Goal: Navigation & Orientation: Find specific page/section

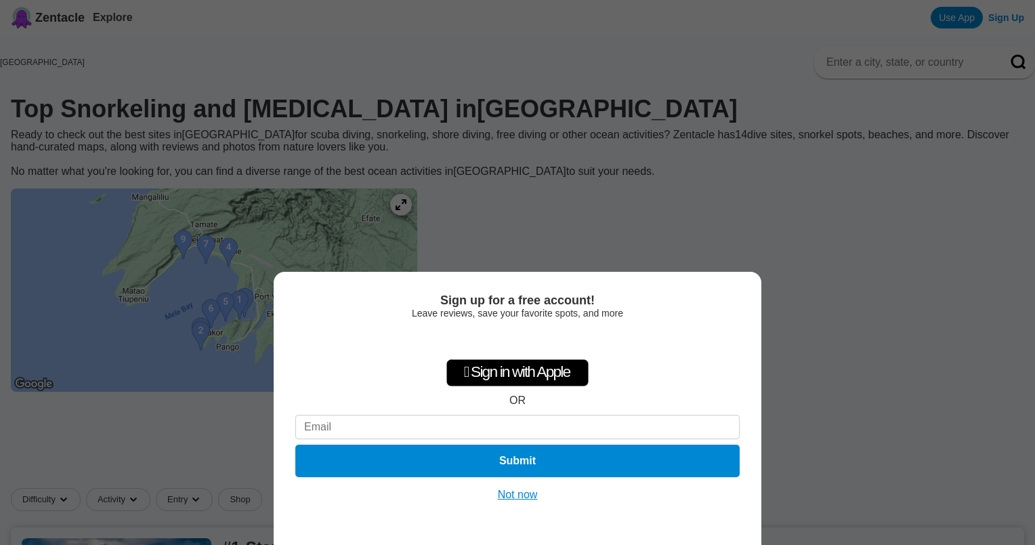
click at [521, 496] on button "Not now" at bounding box center [518, 495] width 48 height 14
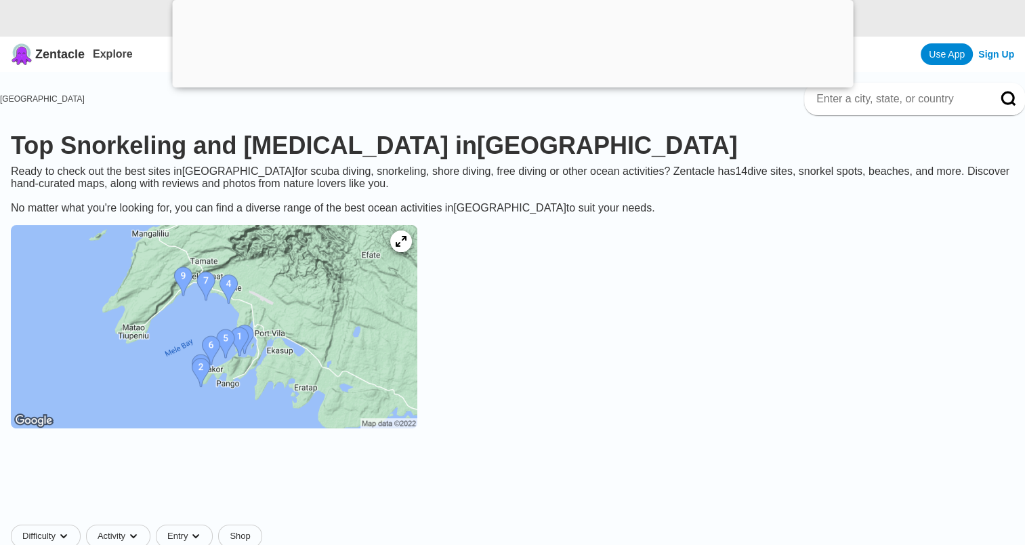
scroll to position [68, 0]
click at [407, 248] on icon at bounding box center [400, 241] width 13 height 13
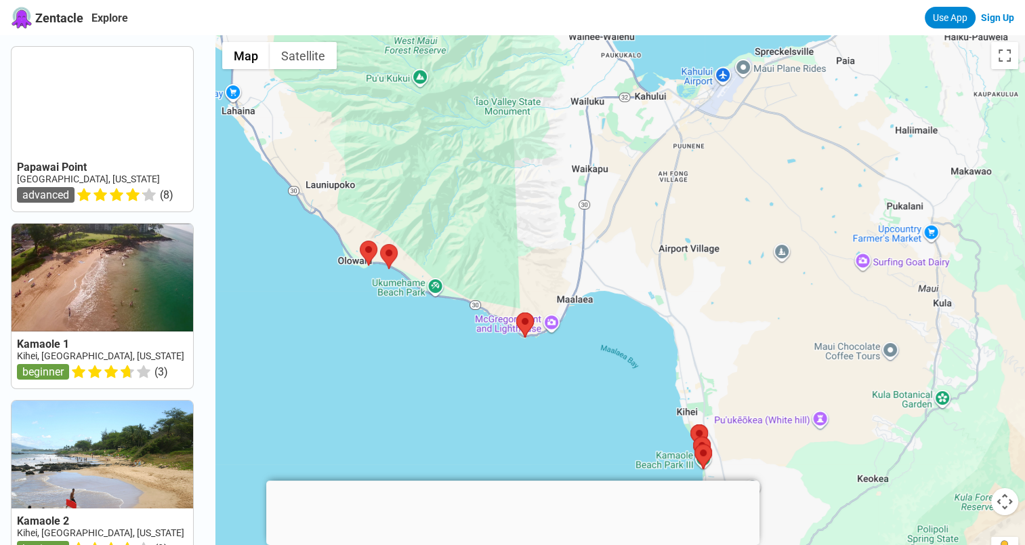
drag, startPoint x: 729, startPoint y: 411, endPoint x: 765, endPoint y: 345, distance: 75.5
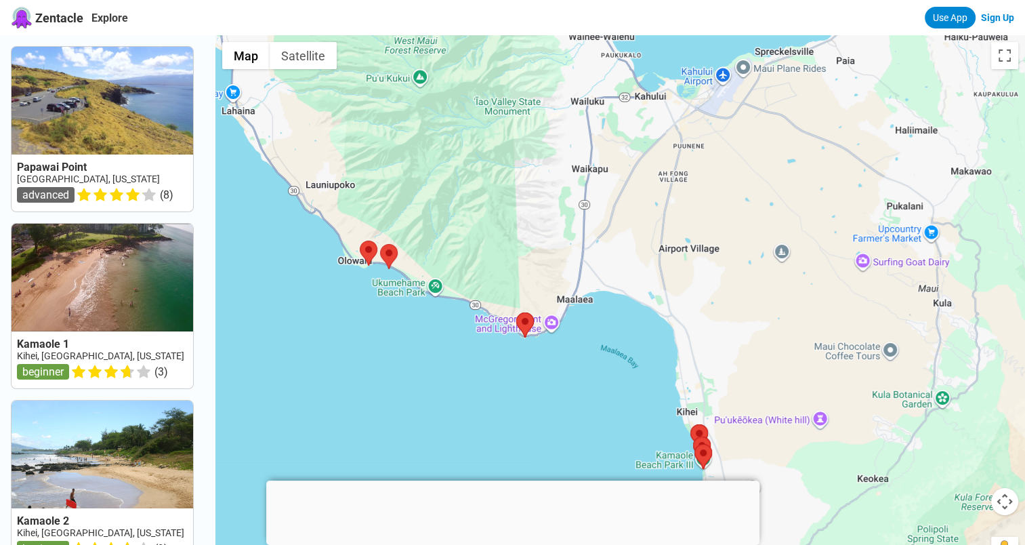
click at [765, 345] on div at bounding box center [619, 307] width 809 height 545
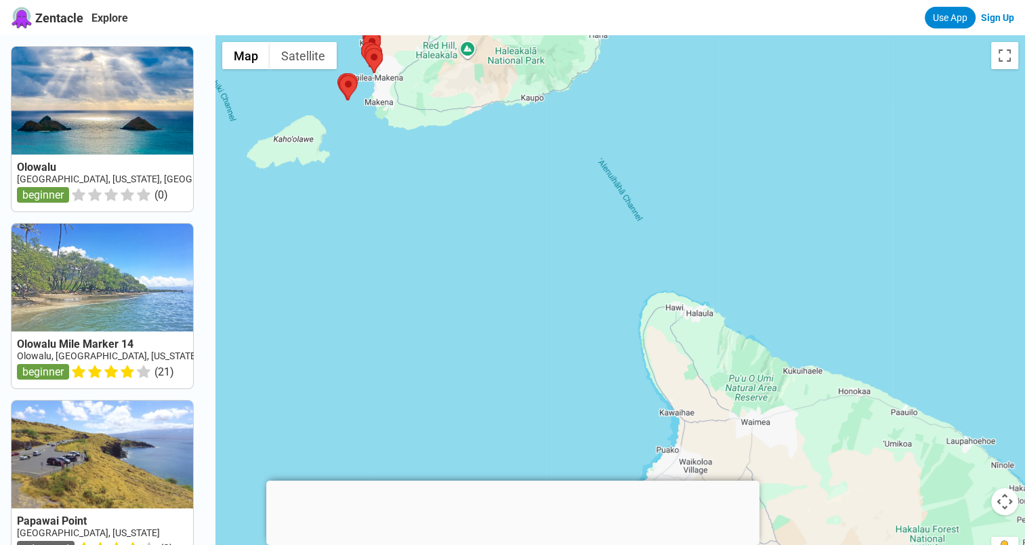
drag, startPoint x: 798, startPoint y: 370, endPoint x: 457, endPoint y: 102, distance: 433.6
click at [457, 102] on div at bounding box center [619, 307] width 809 height 545
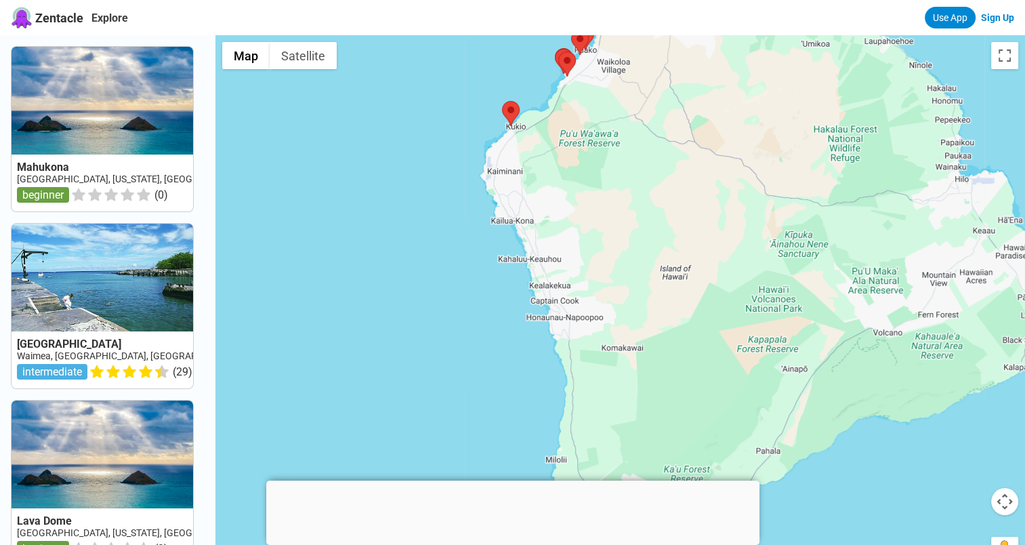
drag, startPoint x: 687, startPoint y: 392, endPoint x: 604, endPoint y: -11, distance: 411.5
click at [604, 0] on html "Zentacle Explore Use App Sign Up Mahukona USA, Hawaii, Big Island beginner ( 0 …" at bounding box center [512, 529] width 1025 height 1058
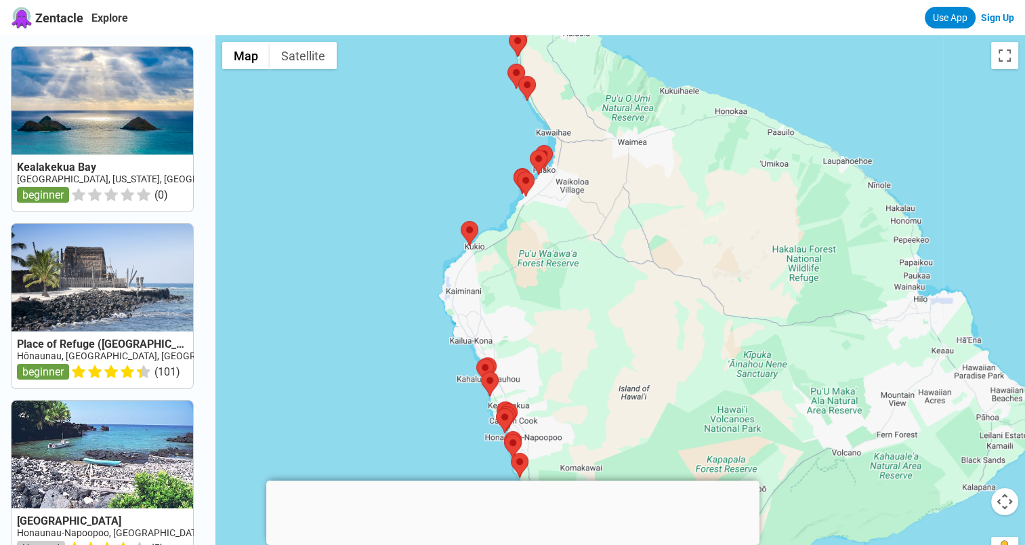
drag, startPoint x: 606, startPoint y: 252, endPoint x: 567, endPoint y: 367, distance: 121.7
click at [567, 367] on div at bounding box center [619, 307] width 809 height 545
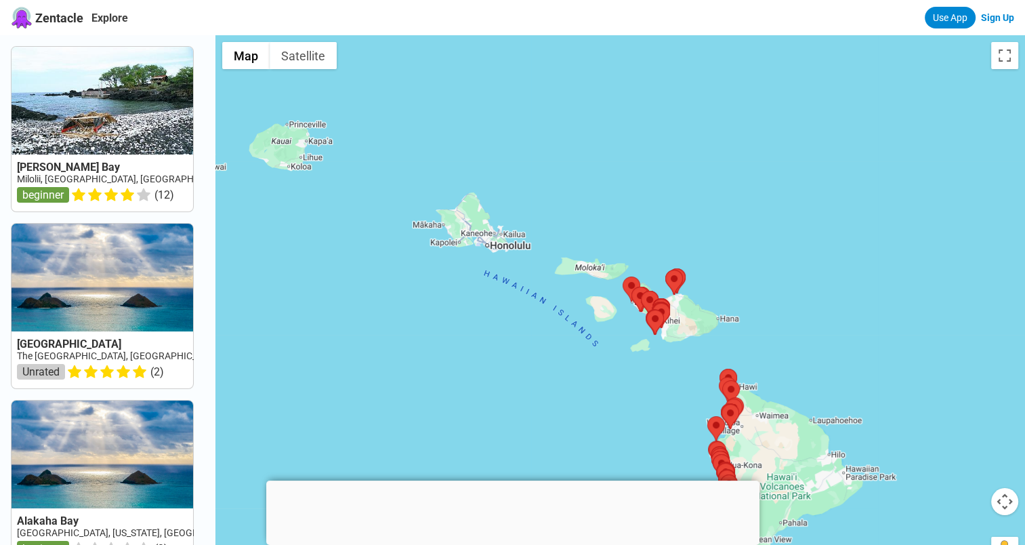
drag, startPoint x: 584, startPoint y: 131, endPoint x: 685, endPoint y: 356, distance: 246.1
click at [685, 356] on div at bounding box center [619, 307] width 809 height 545
